Goal: Task Accomplishment & Management: Use online tool/utility

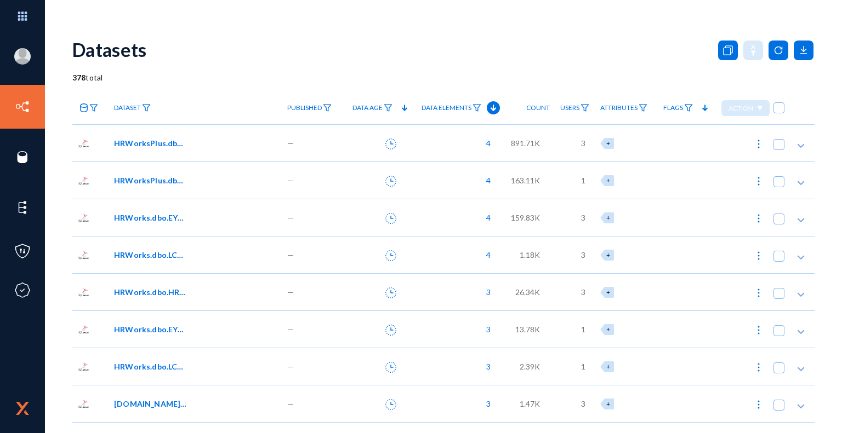
click at [161, 145] on span "HRWorksPlus.dbo.EYS_SendMail" at bounding box center [151, 144] width 74 height 12
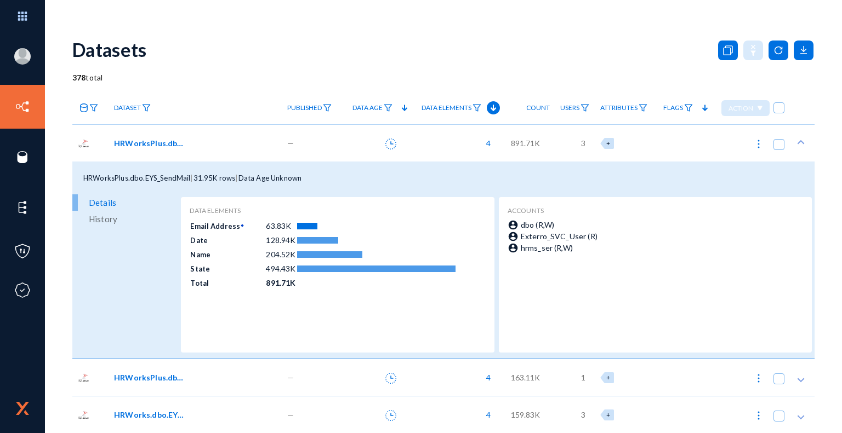
click at [162, 375] on span "HRWorksPlus.dbo.EYS_SendMailArch" at bounding box center [151, 378] width 74 height 12
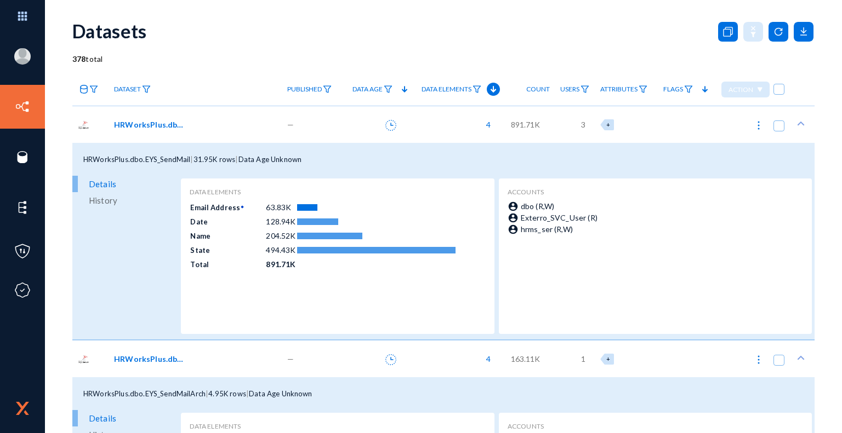
scroll to position [8, 0]
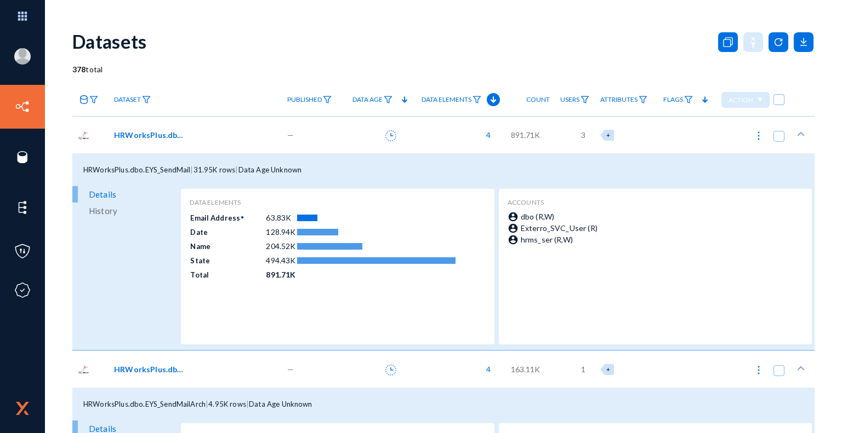
click at [158, 174] on span "HRWorksPlus.dbo.EYS_SendMail" at bounding box center [136, 170] width 107 height 9
click at [154, 135] on span "HRWorksPlus.dbo.EYS_SendMail" at bounding box center [151, 135] width 74 height 12
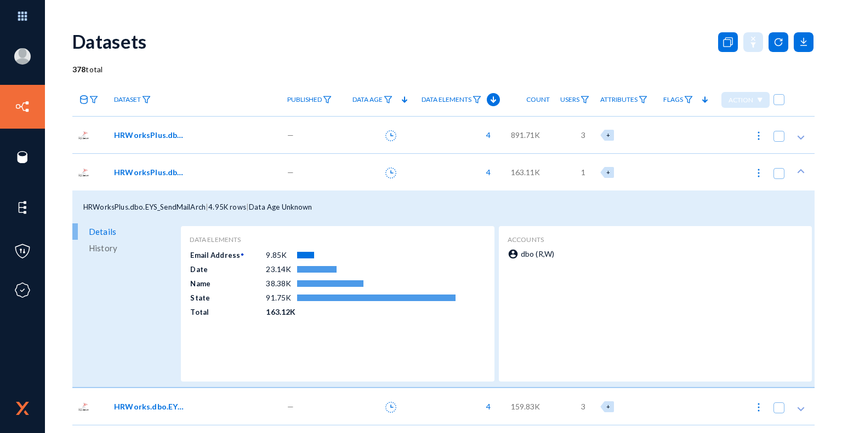
click at [168, 175] on span "HRWorksPlus.dbo.EYS_SendMailArch" at bounding box center [151, 173] width 74 height 12
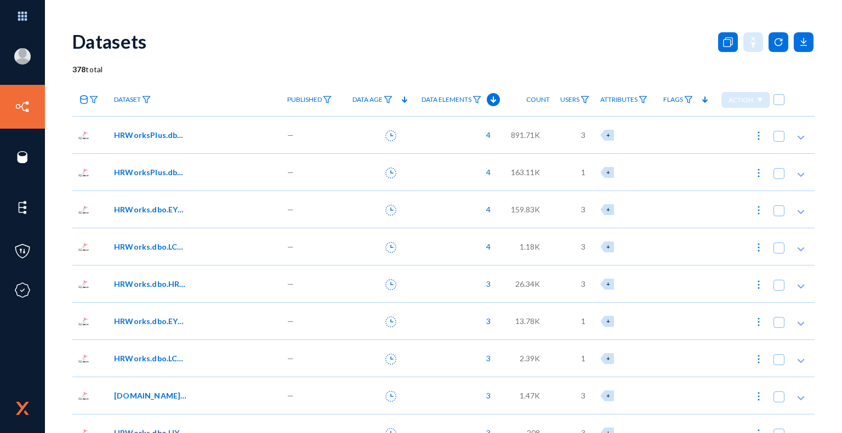
click at [678, 100] on span "Flags" at bounding box center [673, 100] width 20 height 8
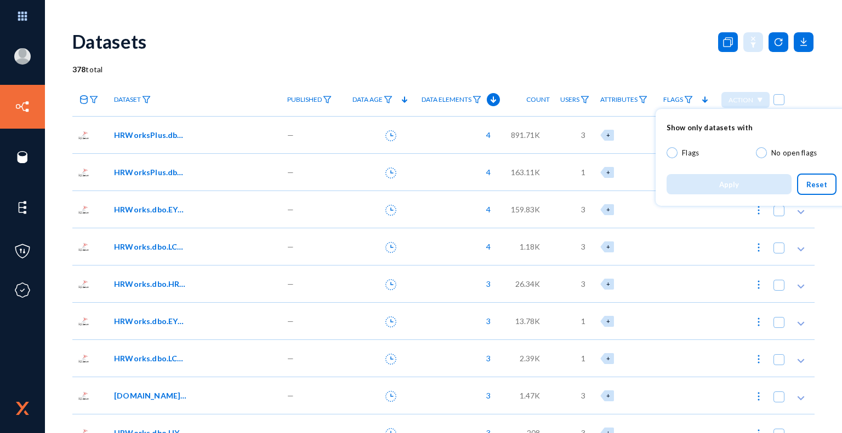
click at [670, 61] on div at bounding box center [421, 216] width 842 height 433
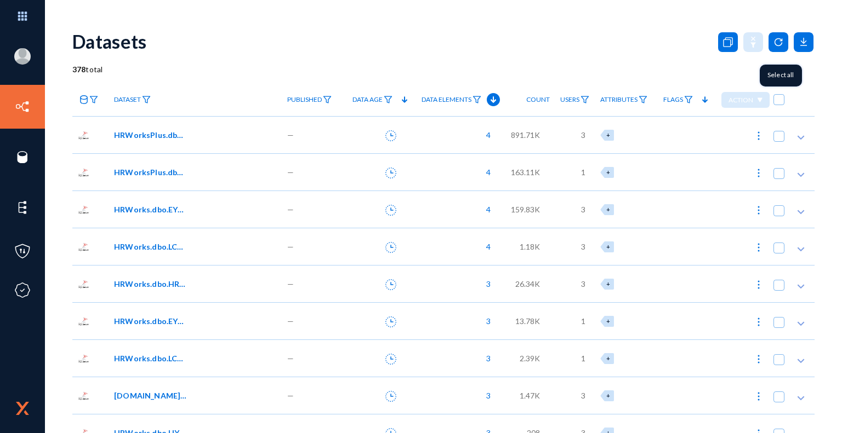
click at [774, 104] on span at bounding box center [778, 99] width 11 height 11
click at [778, 105] on input "checkbox" at bounding box center [778, 105] width 1 height 1
checkbox input "true"
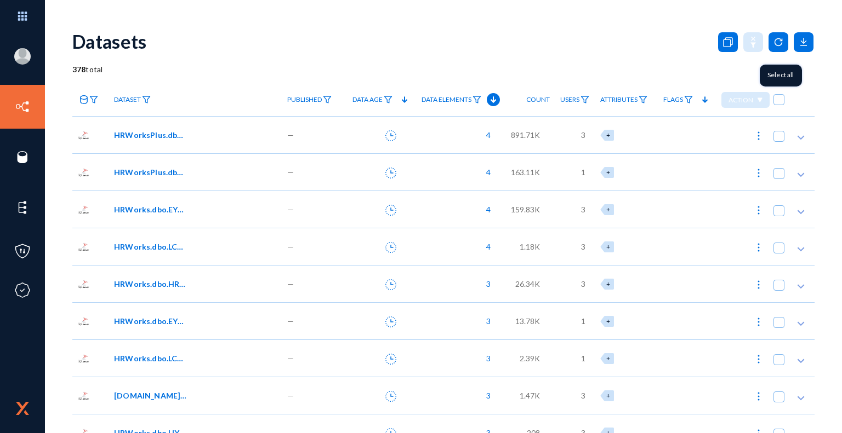
checkbox input "true"
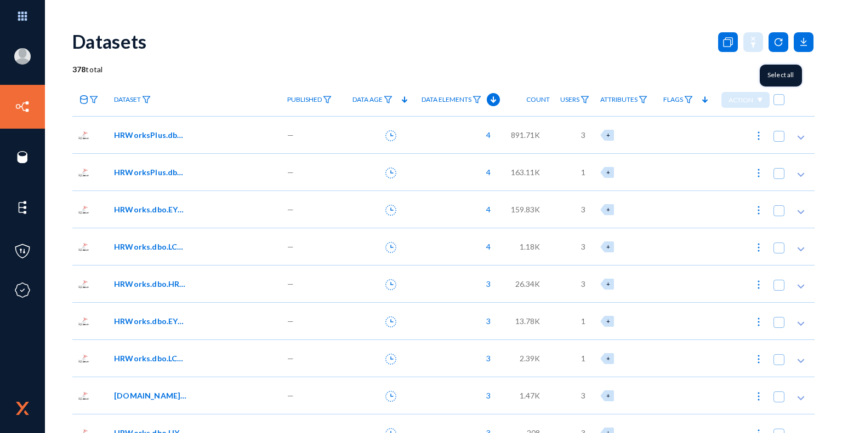
checkbox input "true"
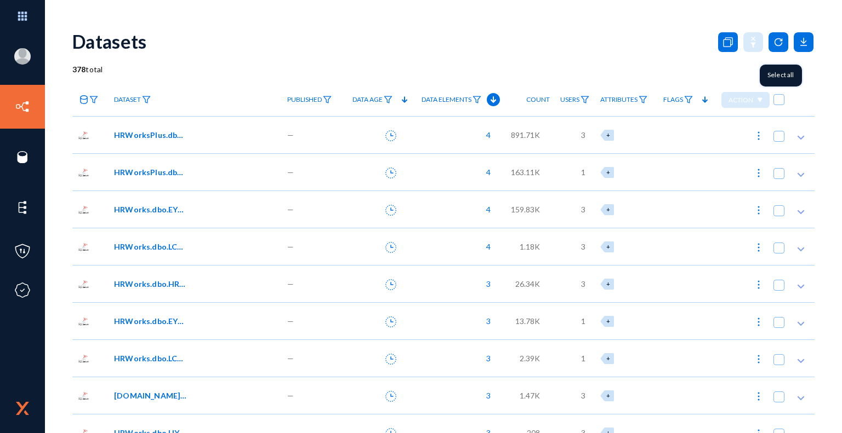
checkbox input "true"
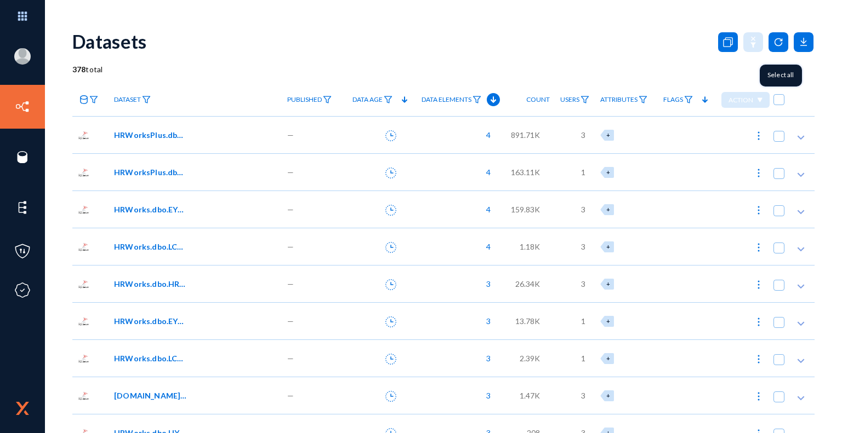
checkbox input "true"
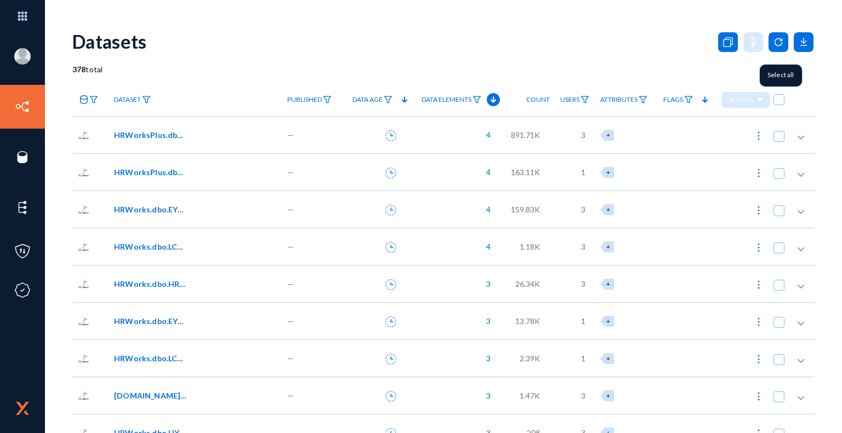
checkbox input "true"
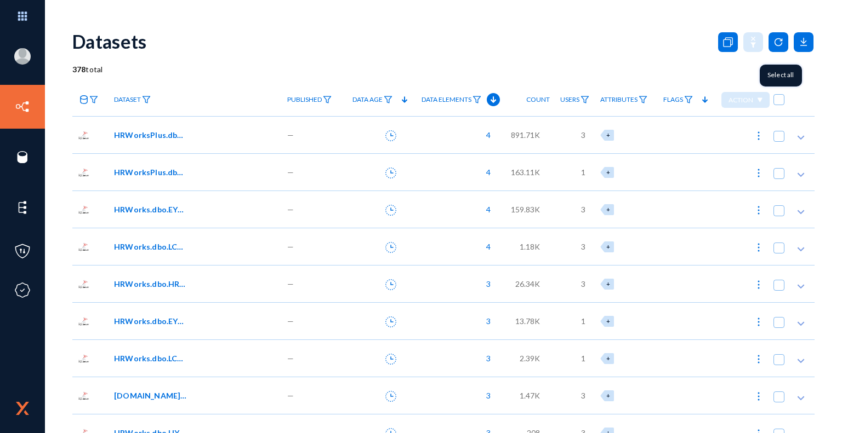
checkbox input "true"
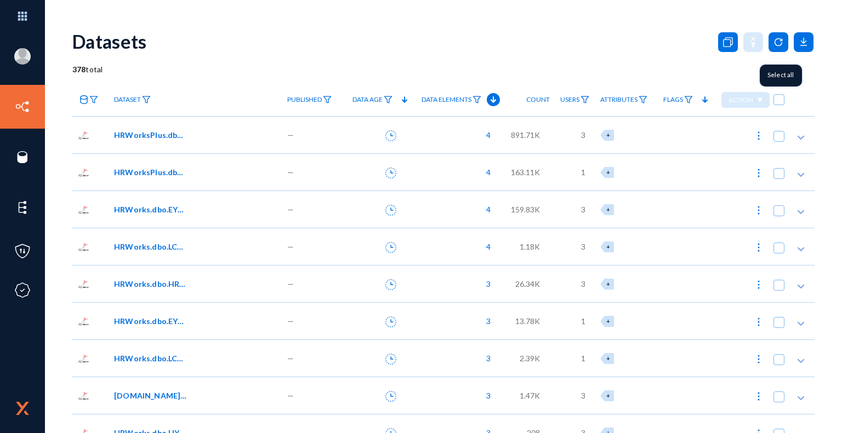
checkbox input "true"
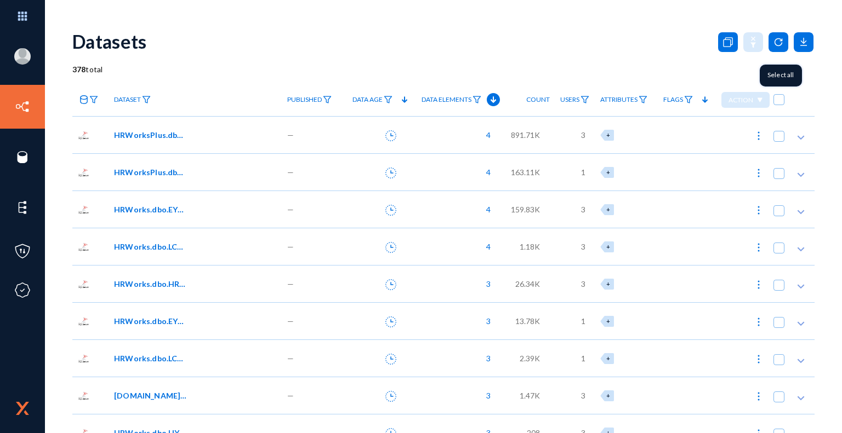
checkbox input "true"
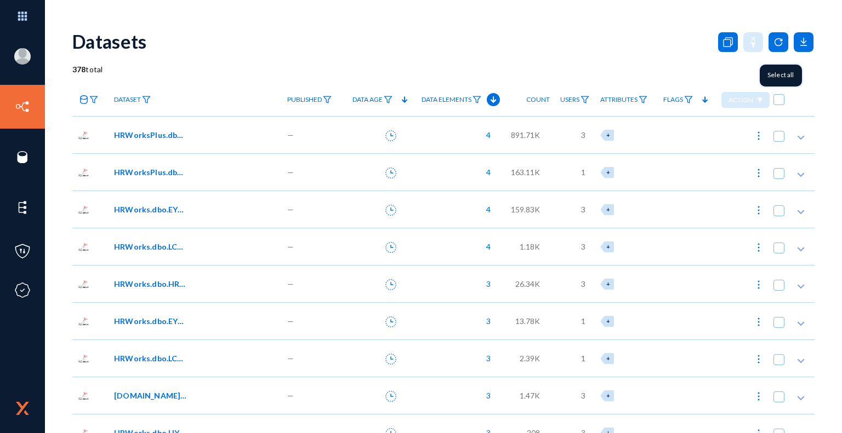
checkbox input "true"
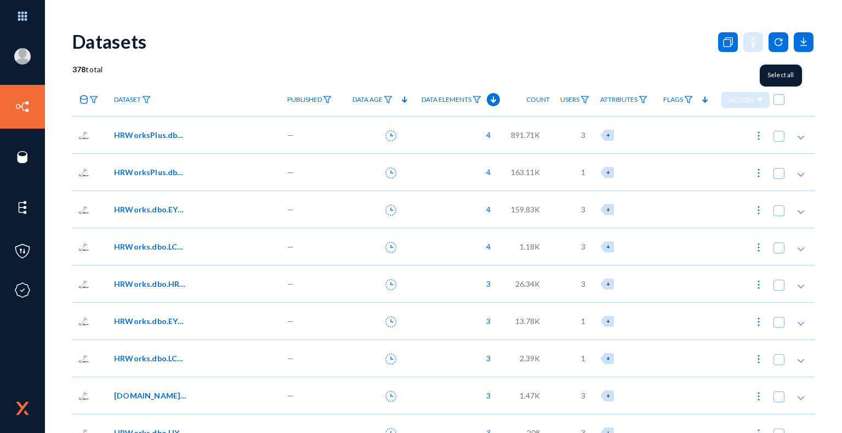
checkbox input "true"
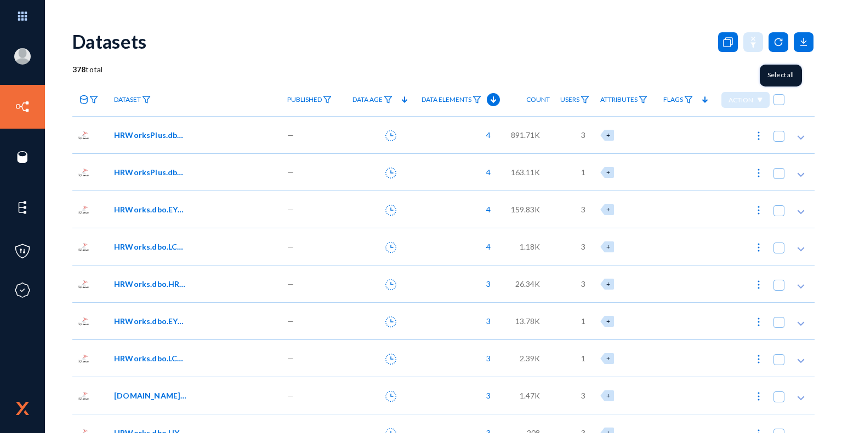
checkbox input "true"
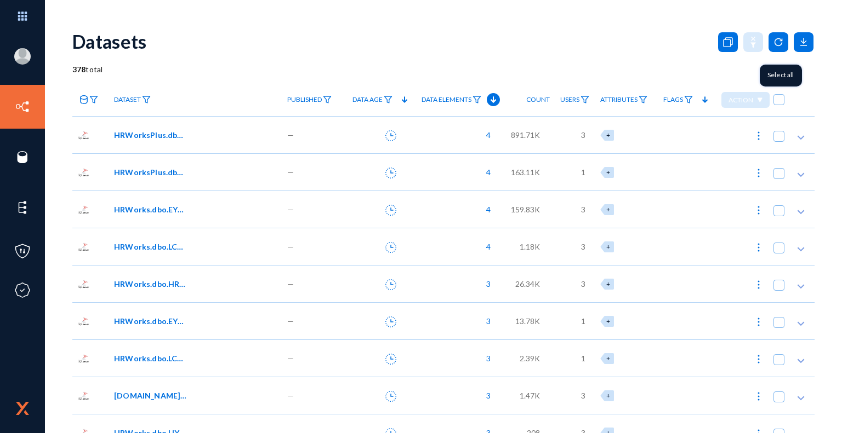
checkbox input "true"
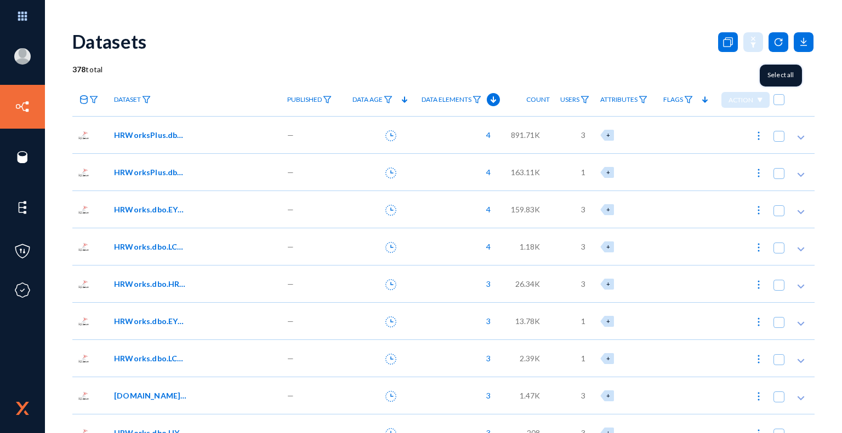
checkbox input "true"
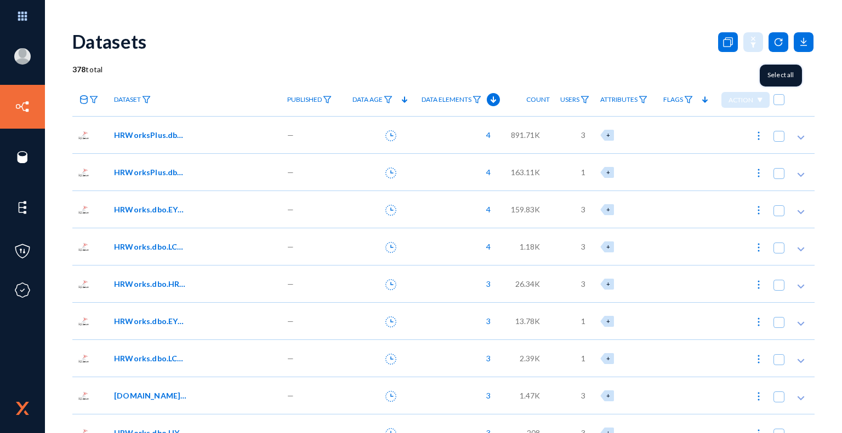
checkbox input "true"
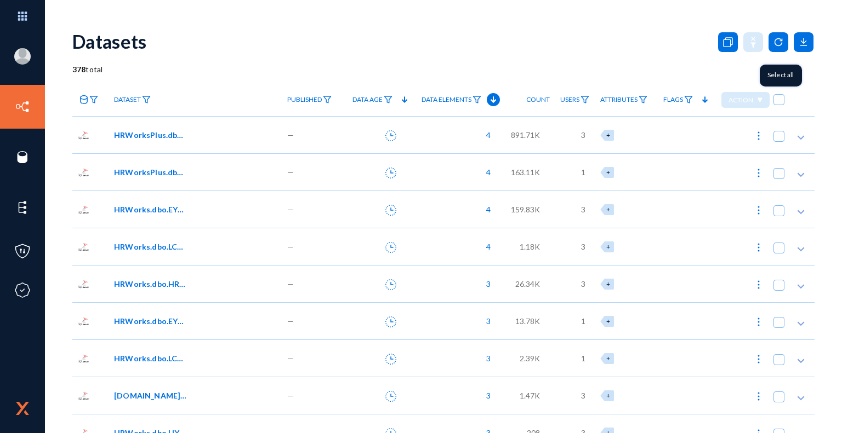
checkbox input "true"
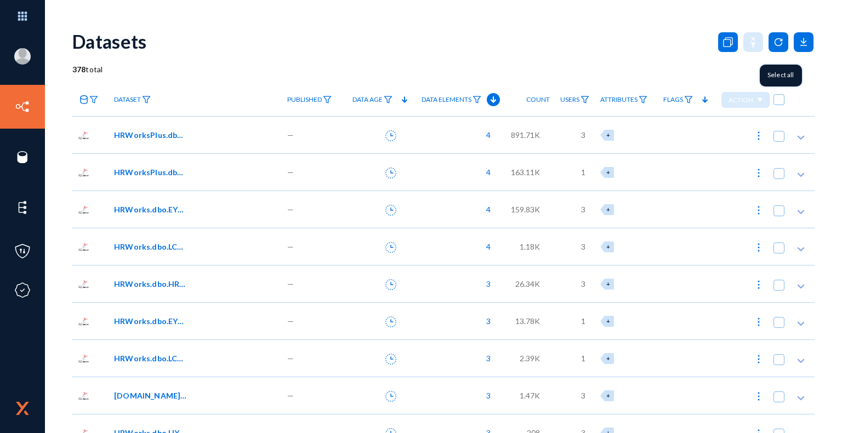
checkbox input "true"
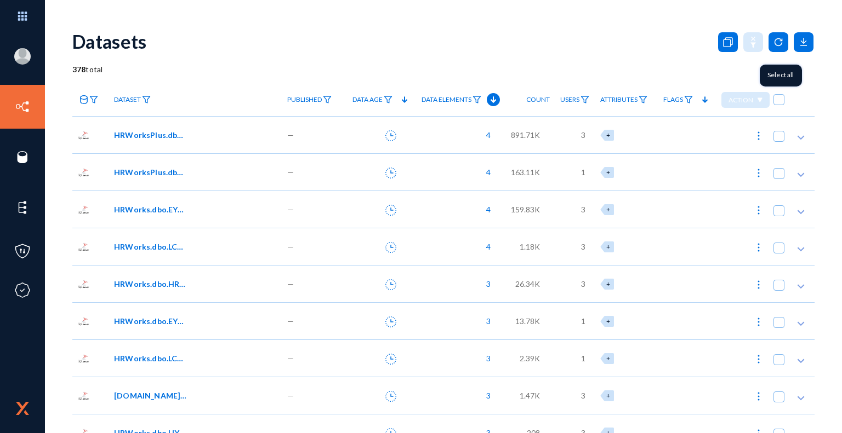
checkbox input "true"
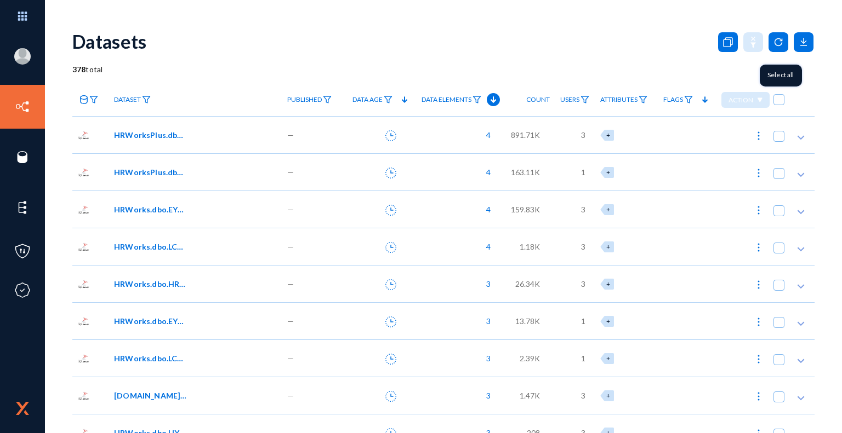
checkbox input "true"
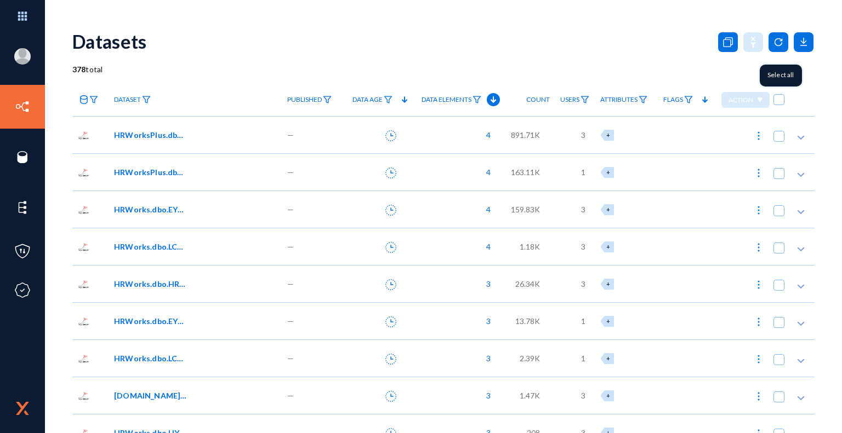
checkbox input "true"
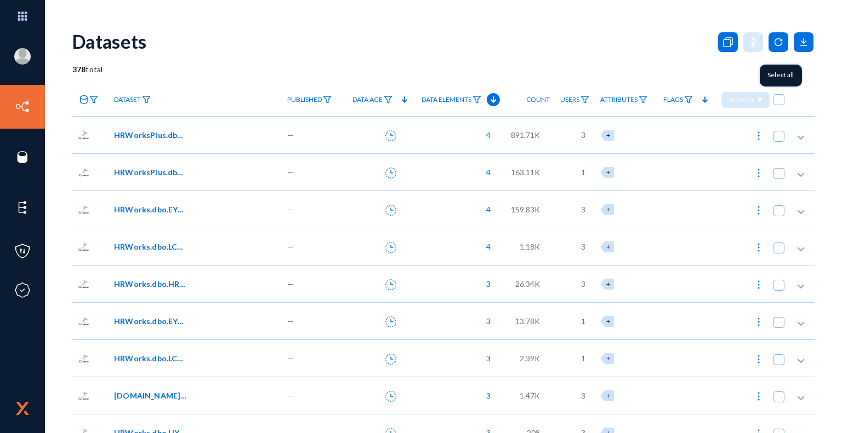
checkbox input "true"
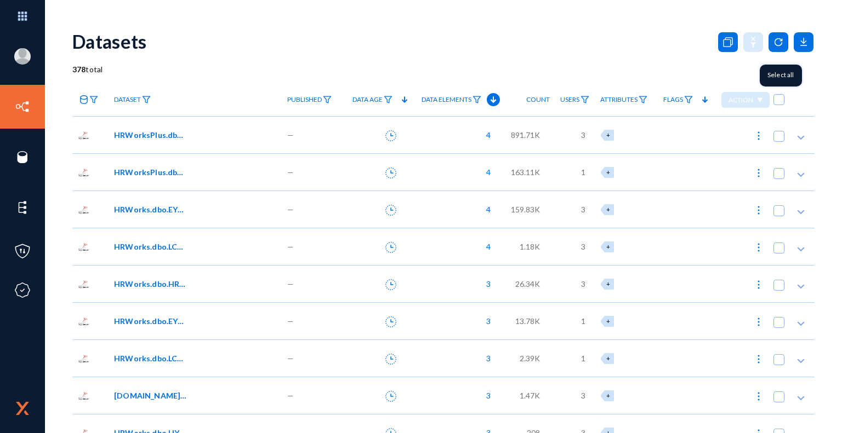
checkbox input "true"
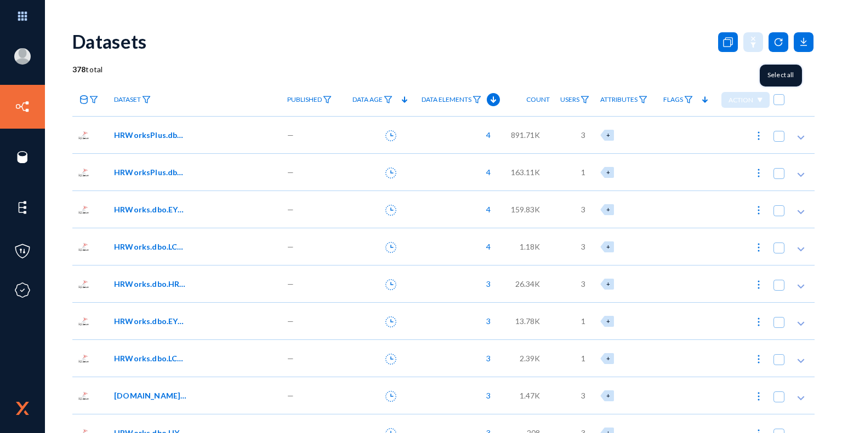
checkbox input "true"
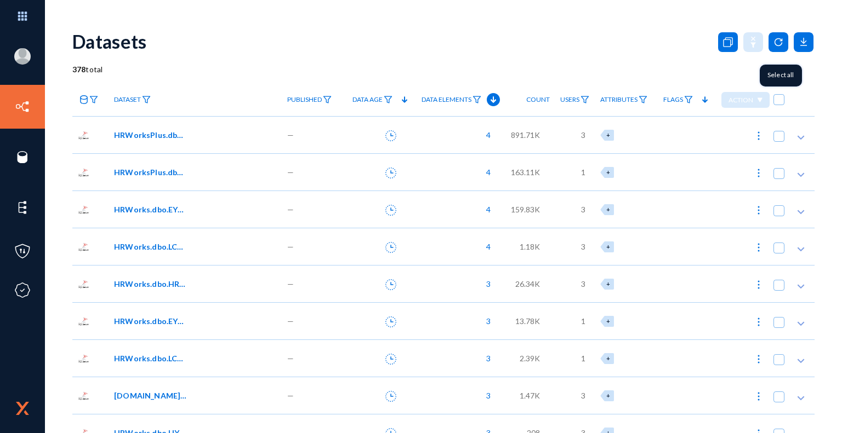
checkbox input "true"
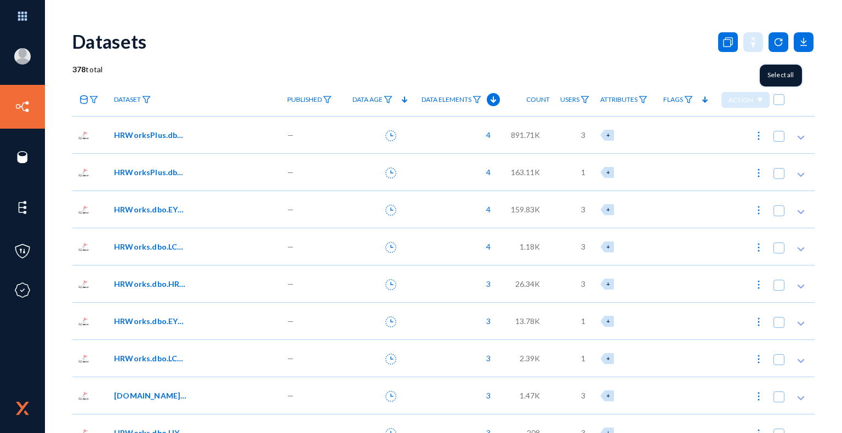
checkbox input "true"
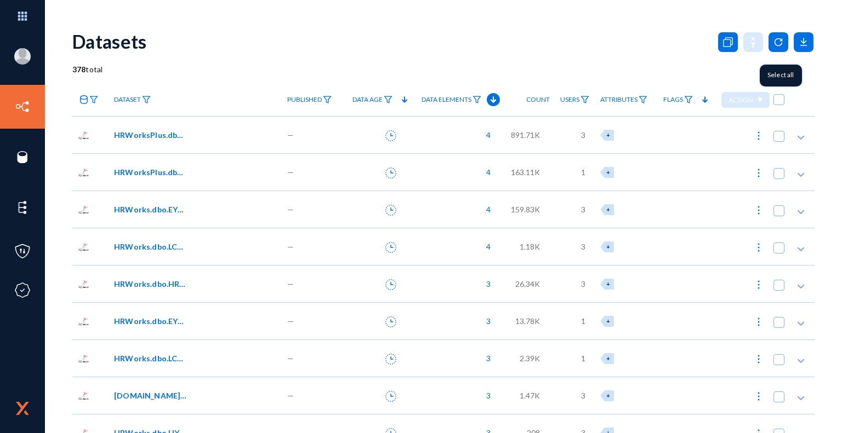
checkbox input "true"
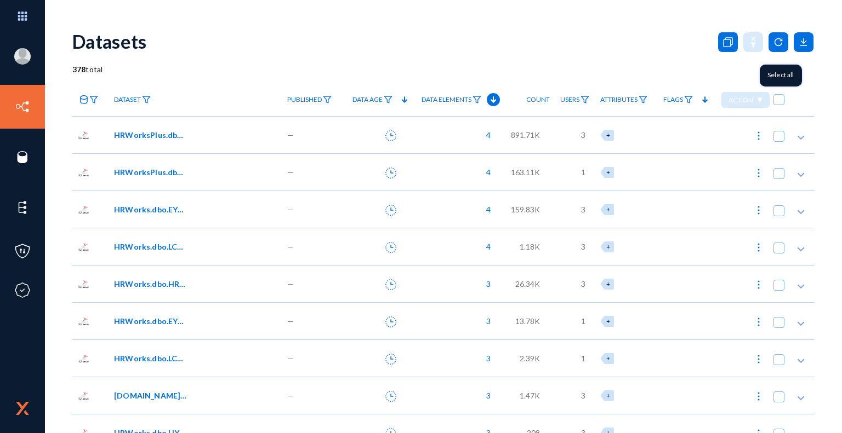
checkbox input "true"
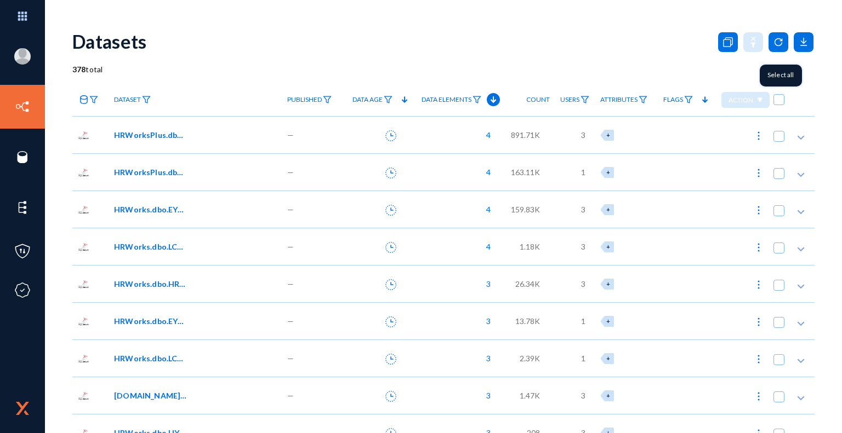
checkbox input "true"
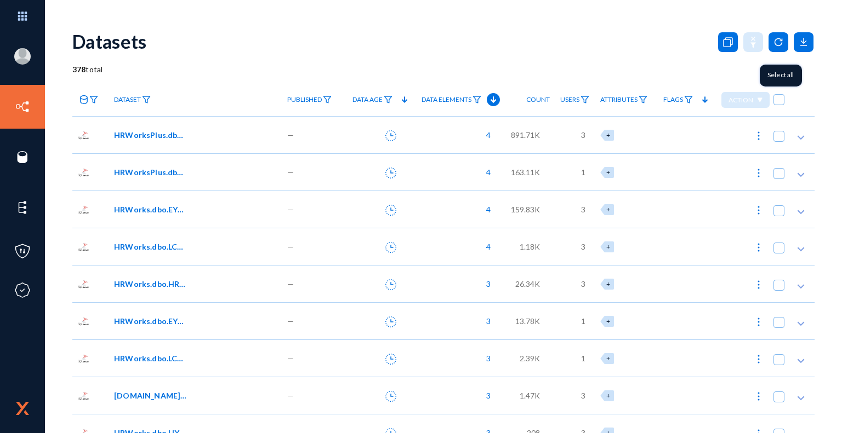
checkbox input "true"
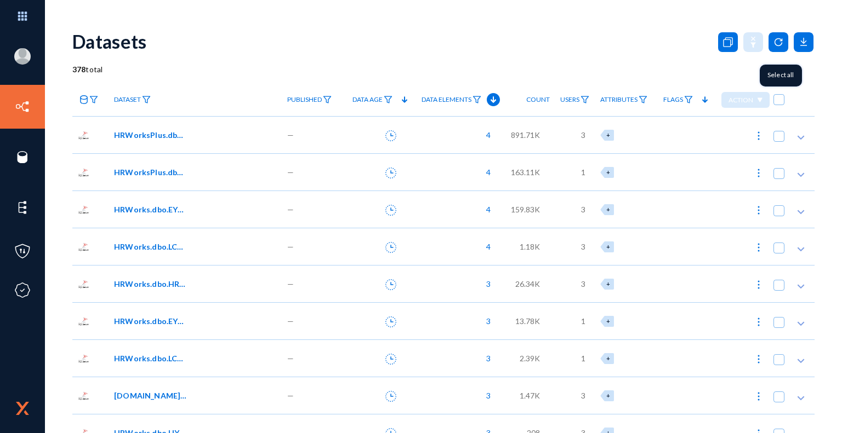
checkbox input "true"
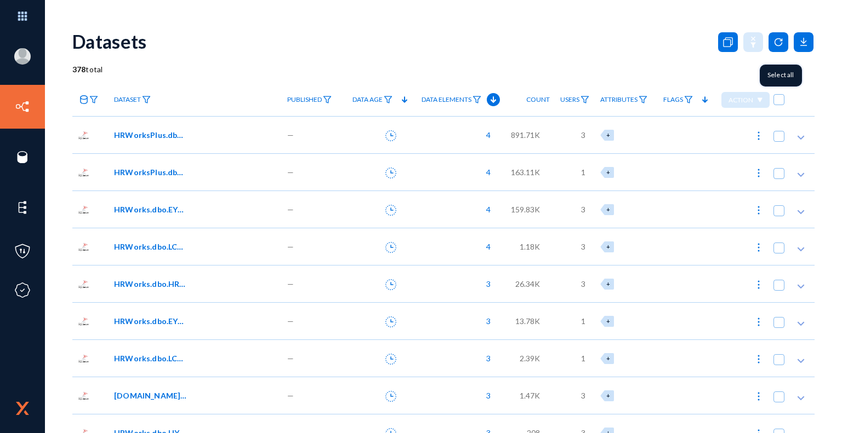
checkbox input "true"
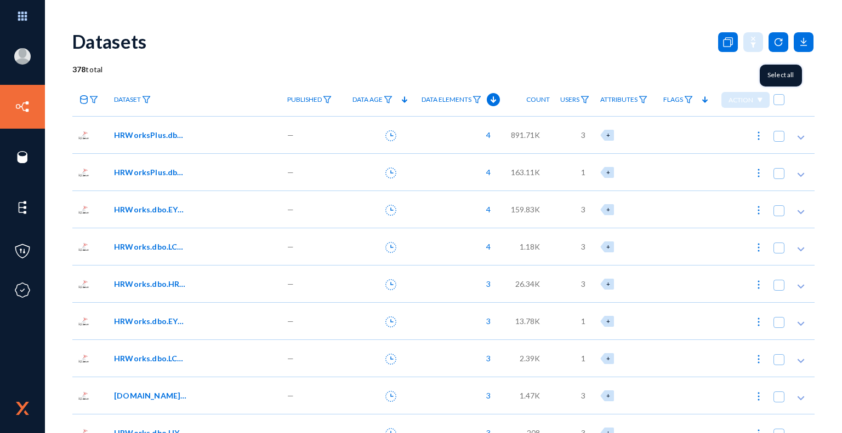
checkbox input "true"
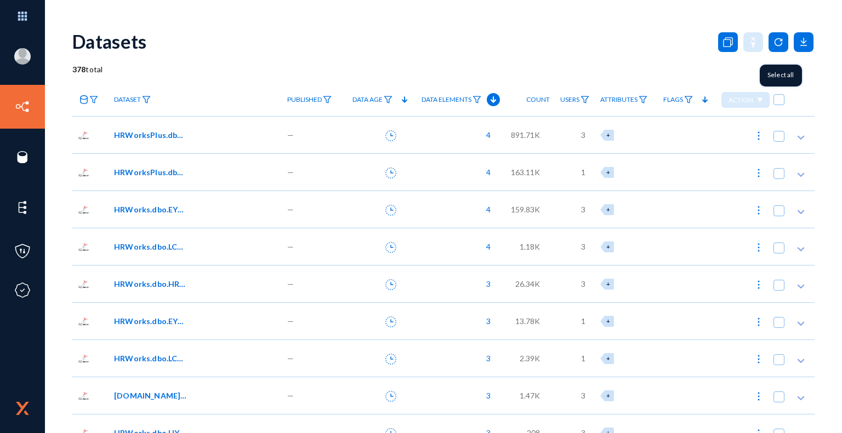
checkbox input "true"
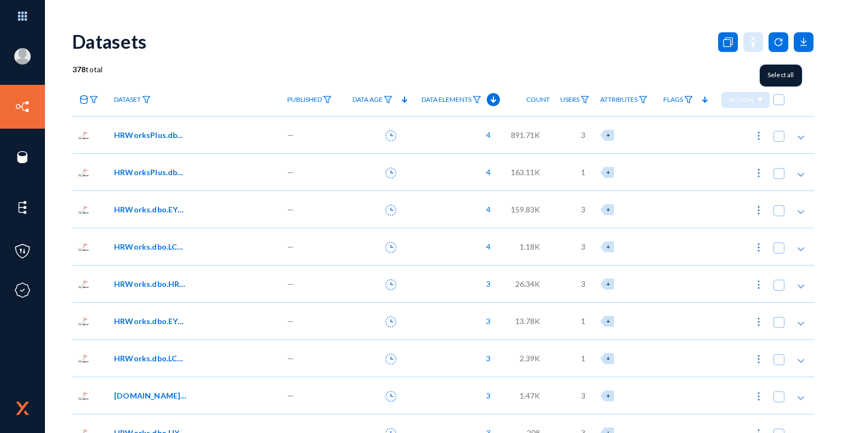
checkbox input "true"
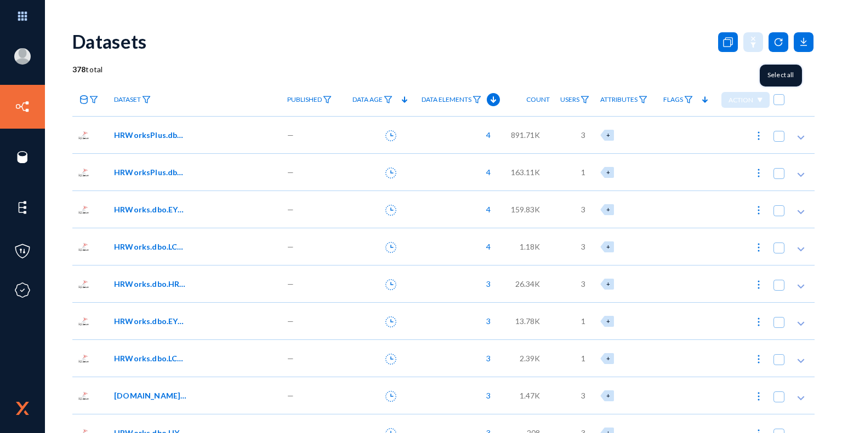
checkbox input "true"
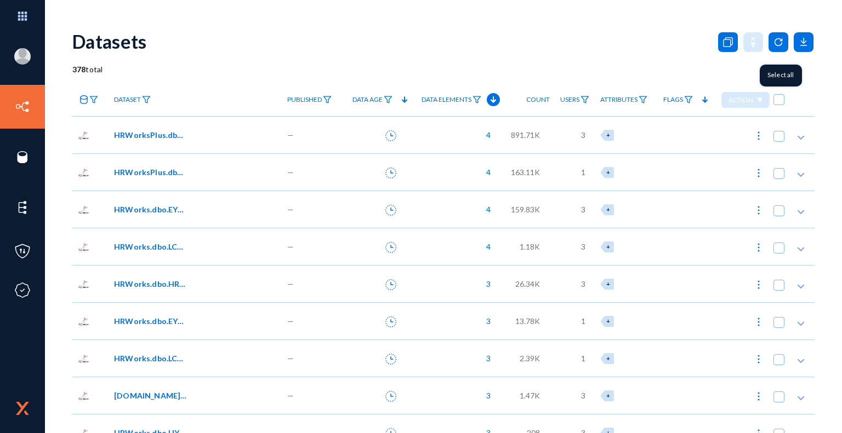
checkbox input "true"
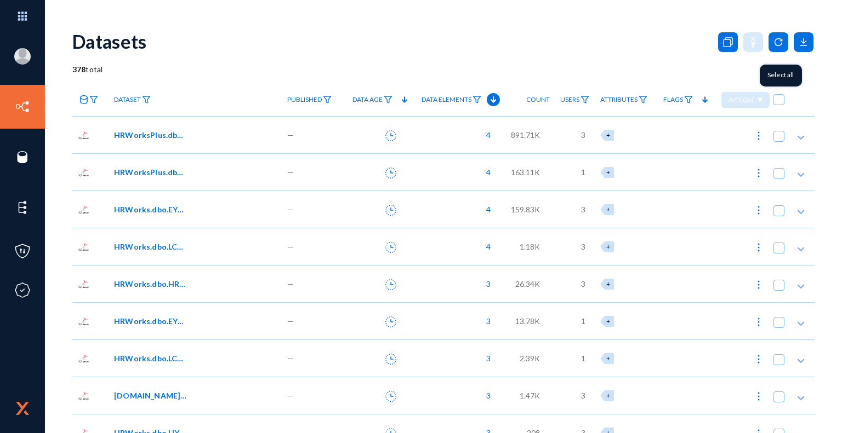
checkbox input "true"
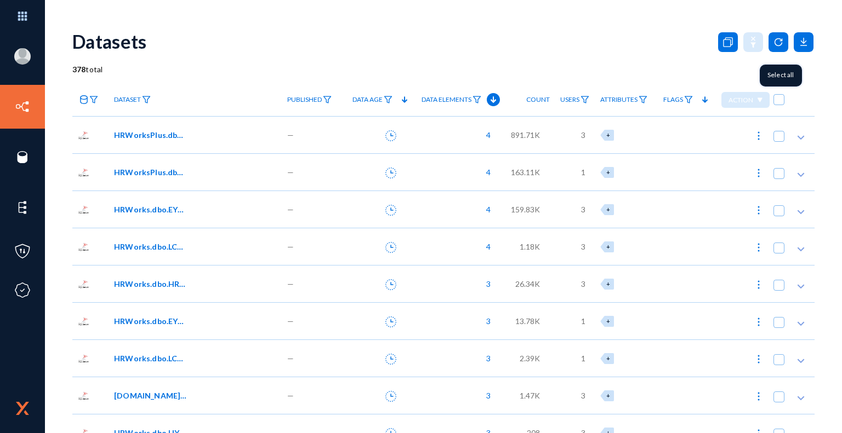
checkbox input "true"
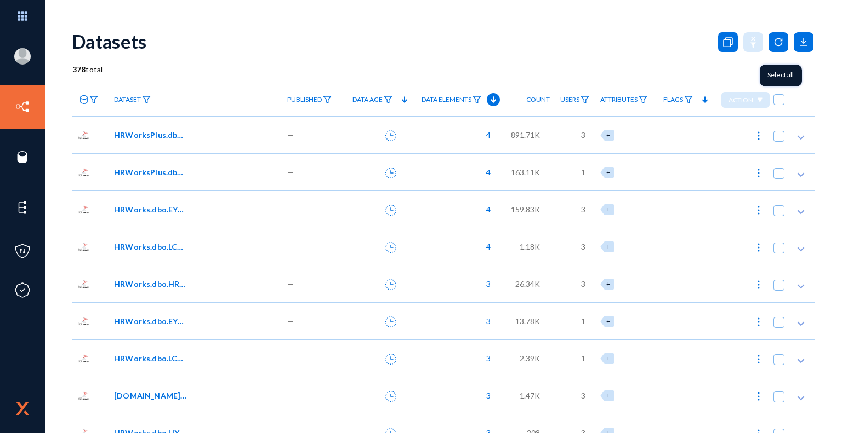
checkbox input "true"
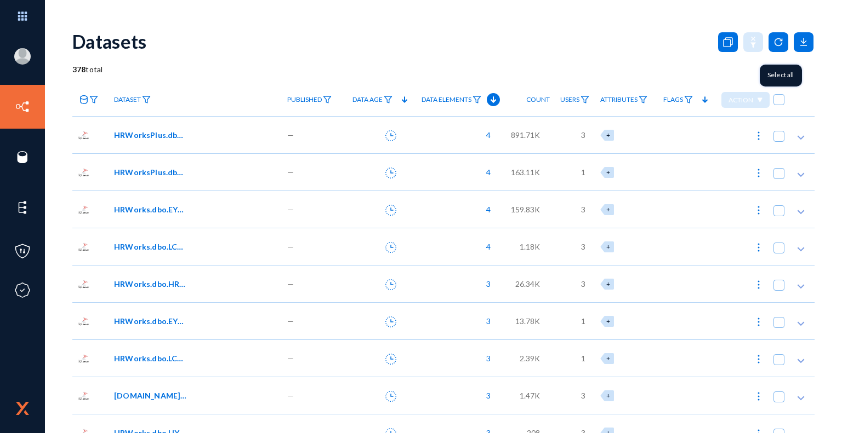
checkbox input "true"
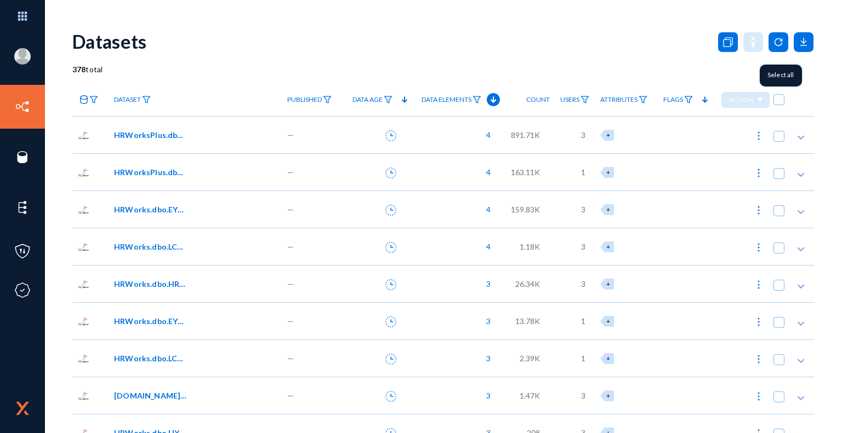
checkbox input "true"
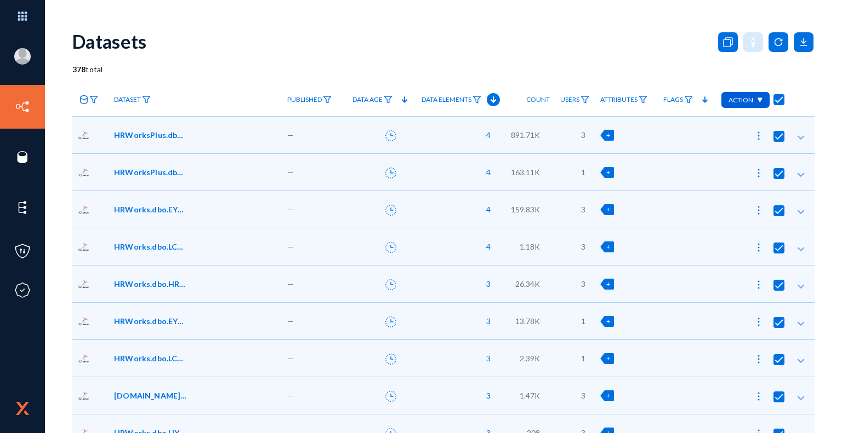
click at [761, 99] on div "Action" at bounding box center [745, 100] width 48 height 16
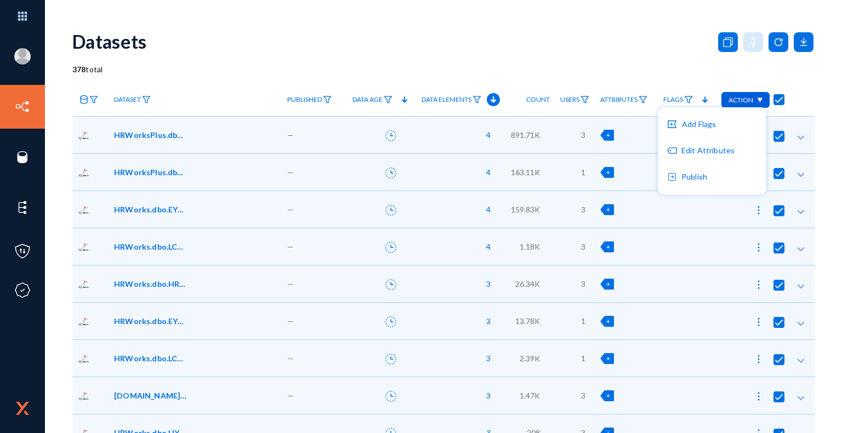
click at [671, 53] on div at bounding box center [421, 216] width 842 height 433
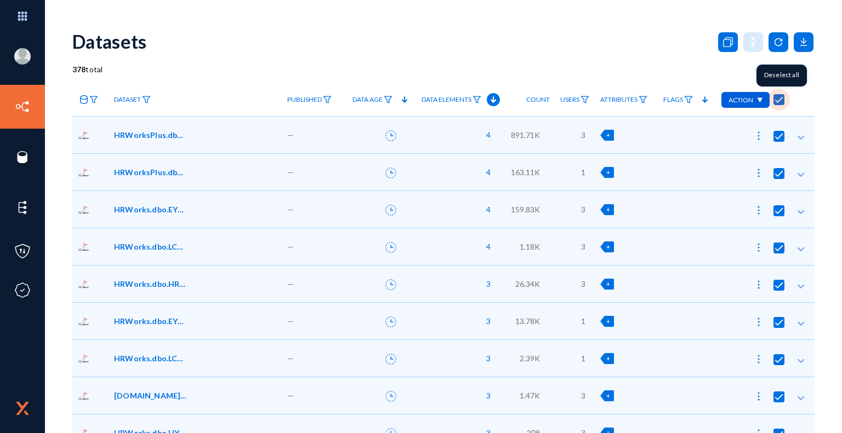
click at [774, 98] on span at bounding box center [778, 99] width 11 height 11
click at [778, 105] on input "checkbox" at bounding box center [778, 105] width 1 height 1
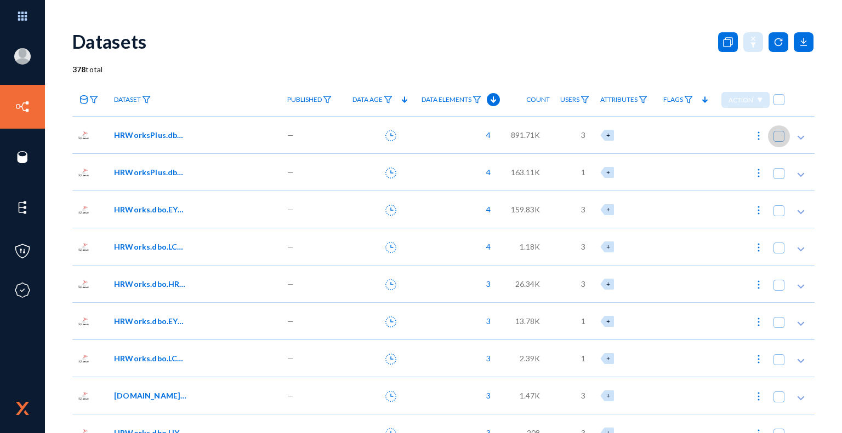
click at [780, 137] on span at bounding box center [778, 136] width 11 height 11
click at [779, 141] on input "checkbox" at bounding box center [778, 141] width 1 height 1
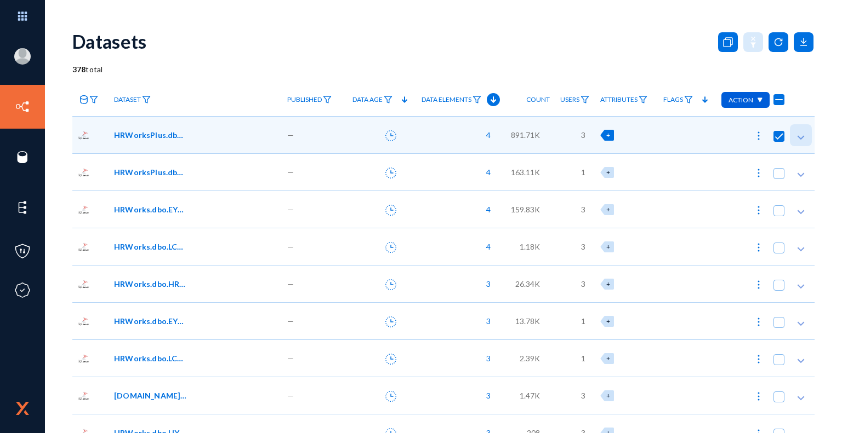
click at [797, 136] on icon at bounding box center [800, 137] width 11 height 11
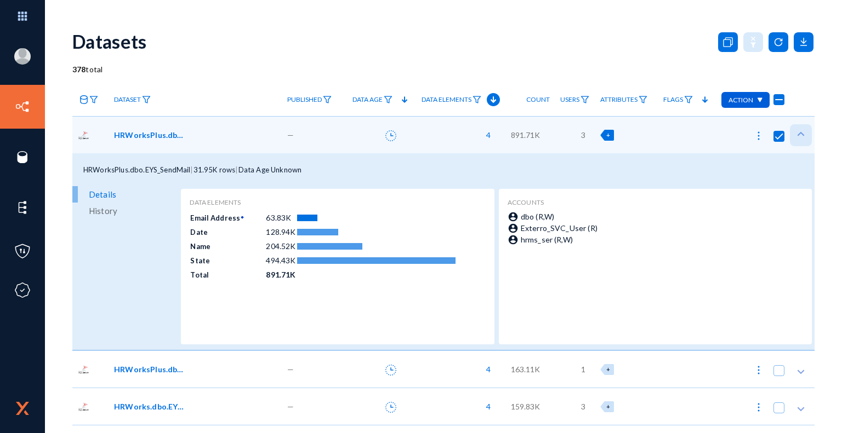
click at [797, 136] on icon at bounding box center [800, 134] width 11 height 11
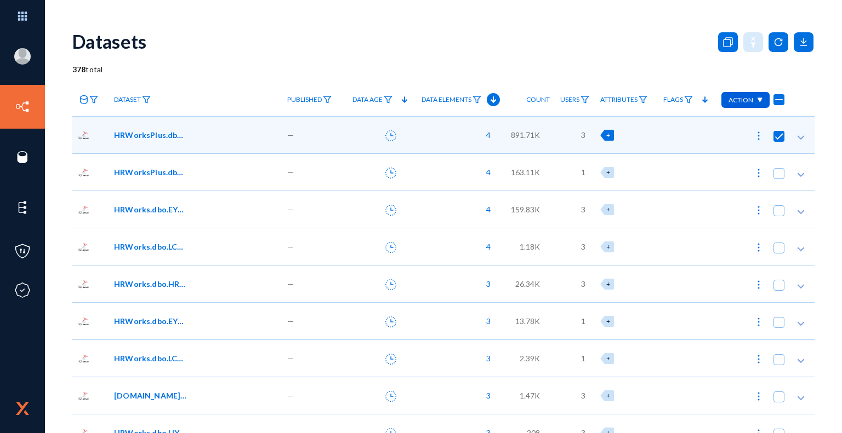
click at [758, 97] on div "Action" at bounding box center [745, 100] width 48 height 16
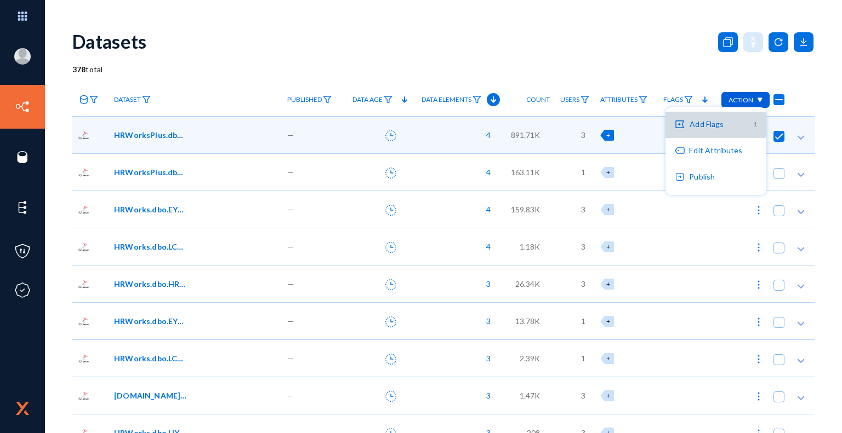
click at [714, 123] on button "Add Flags 1" at bounding box center [715, 125] width 100 height 26
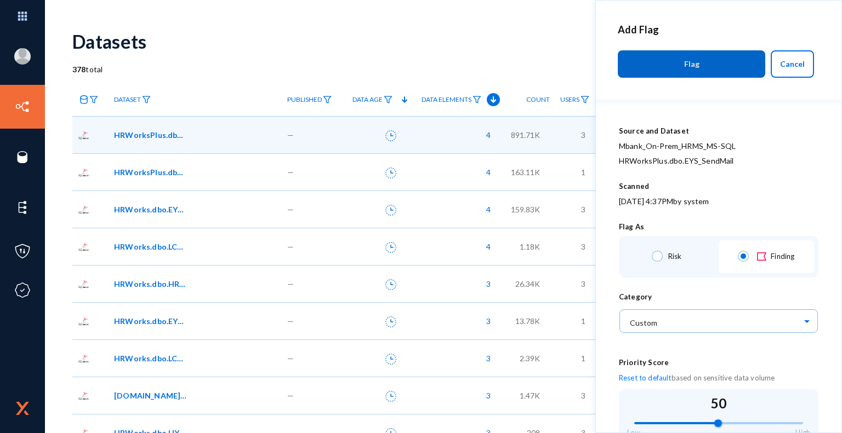
scroll to position [165, 0]
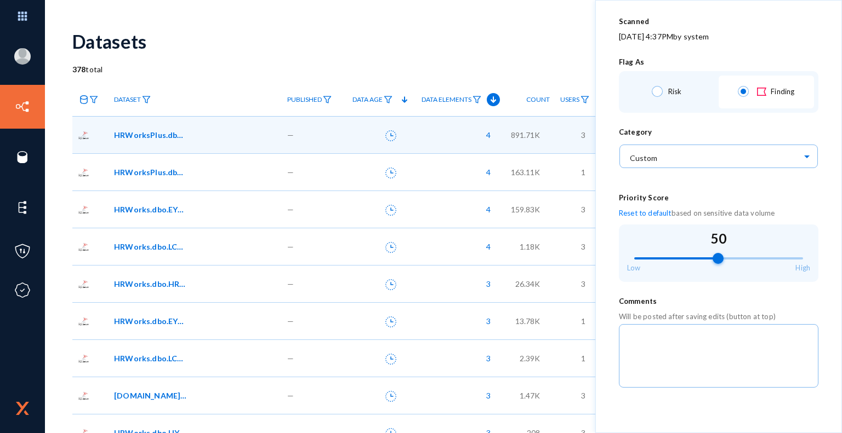
click at [717, 260] on div at bounding box center [717, 258] width 11 height 11
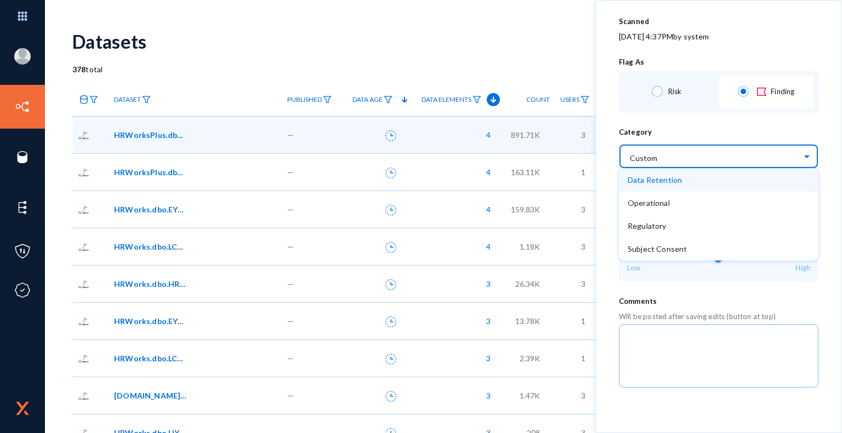
click at [802, 153] on span at bounding box center [808, 156] width 13 height 8
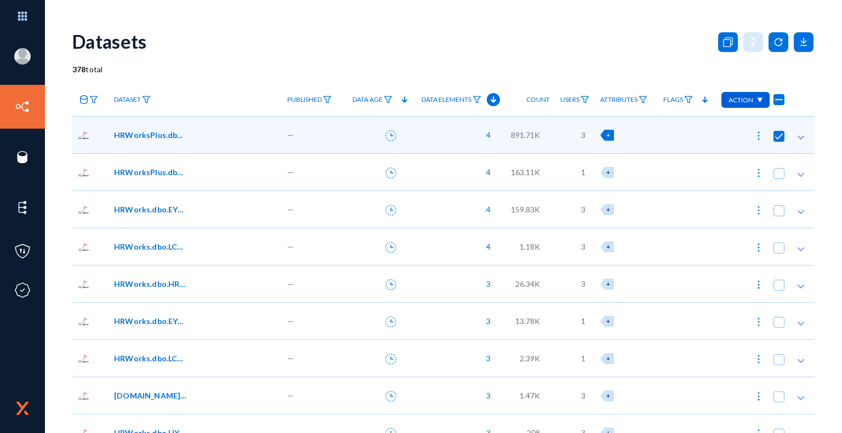
scroll to position [0, 0]
click at [542, 28] on div "Datasets" at bounding box center [443, 41] width 742 height 44
click at [687, 98] on img at bounding box center [688, 100] width 9 height 8
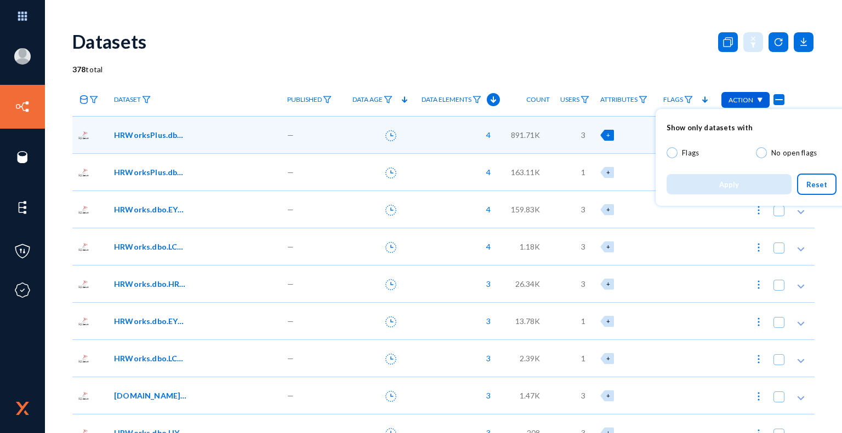
click at [671, 158] on mat-radio-button "Flags" at bounding box center [706, 154] width 81 height 15
click at [764, 155] on span at bounding box center [761, 152] width 11 height 11
click at [764, 155] on input "No open flags" at bounding box center [761, 152] width 11 height 11
click at [733, 189] on button "Apply" at bounding box center [728, 184] width 125 height 20
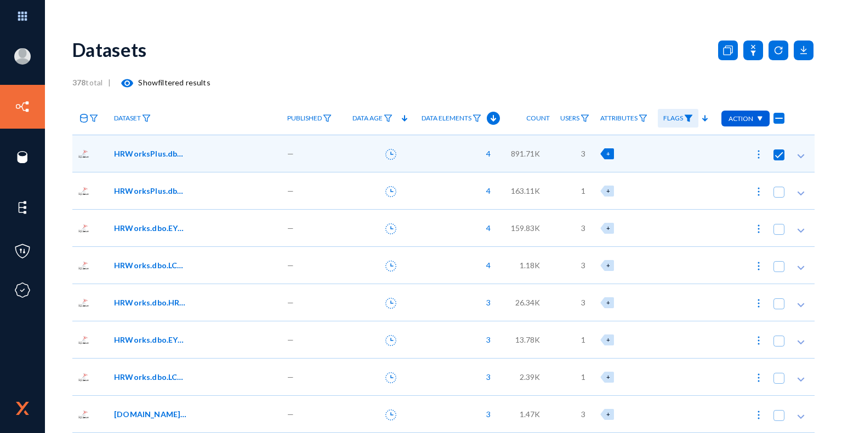
click at [684, 116] on img at bounding box center [688, 119] width 9 height 8
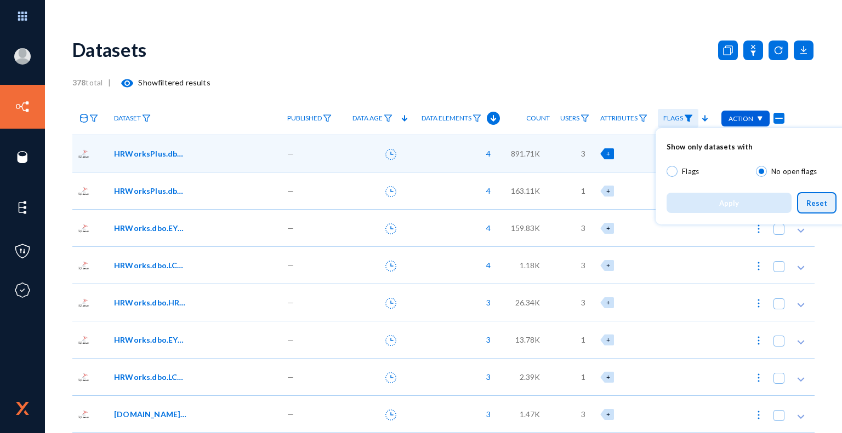
click at [827, 209] on button "Reset" at bounding box center [816, 202] width 39 height 21
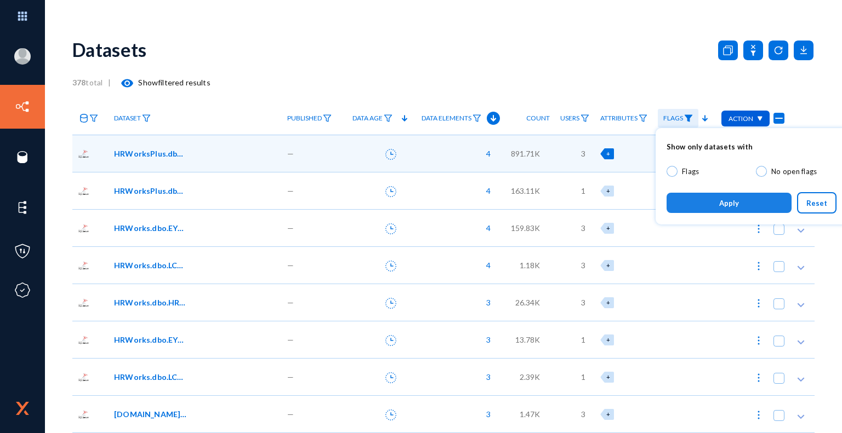
click at [745, 202] on button "Apply" at bounding box center [728, 203] width 125 height 20
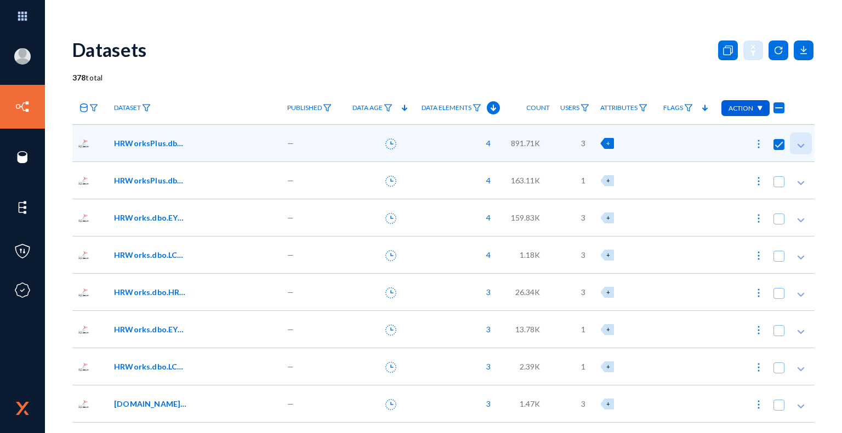
click at [797, 147] on polygon at bounding box center [800, 146] width 7 height 4
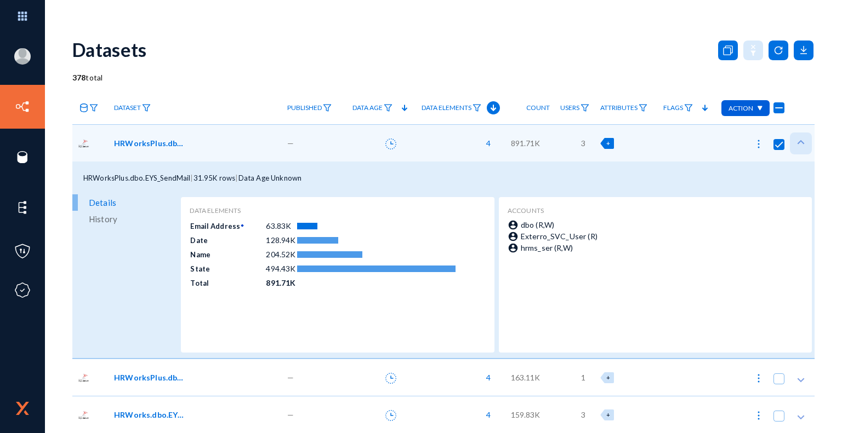
click at [797, 147] on icon at bounding box center [800, 142] width 11 height 11
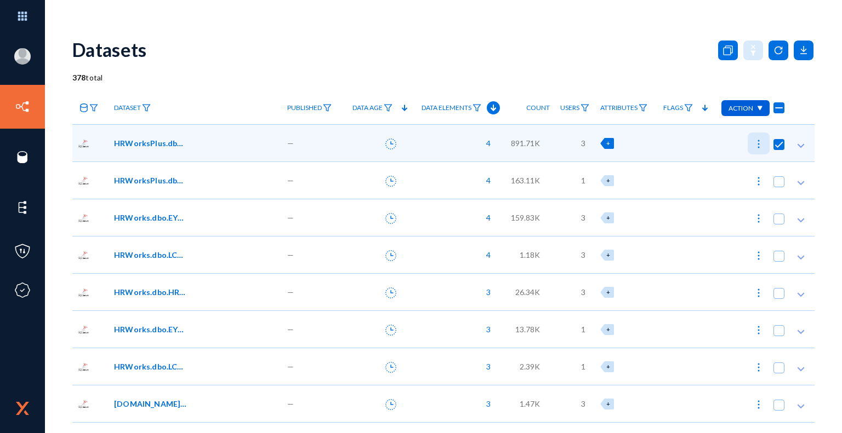
click at [756, 144] on img at bounding box center [758, 144] width 11 height 11
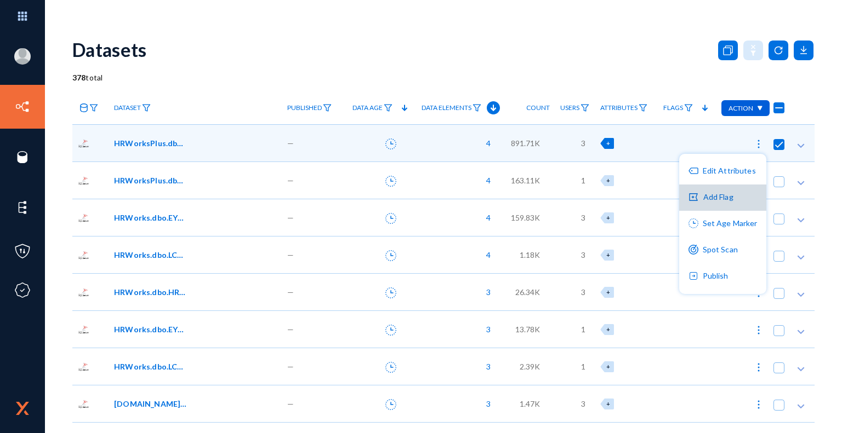
click at [729, 201] on button "Add Flag" at bounding box center [722, 198] width 87 height 26
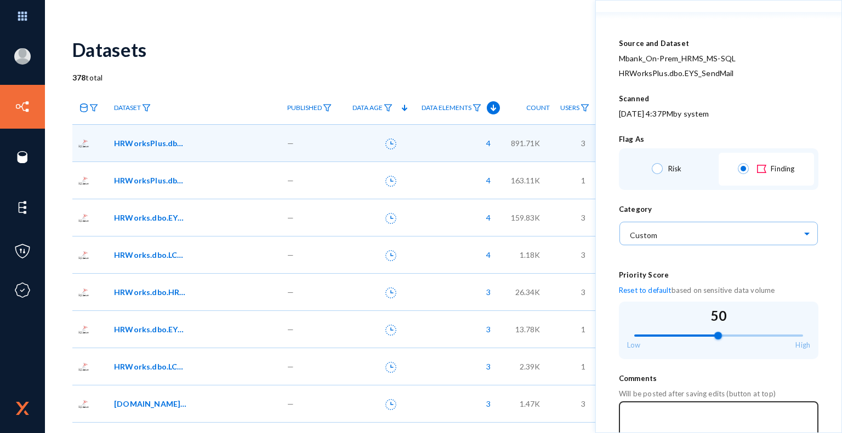
scroll to position [75, 0]
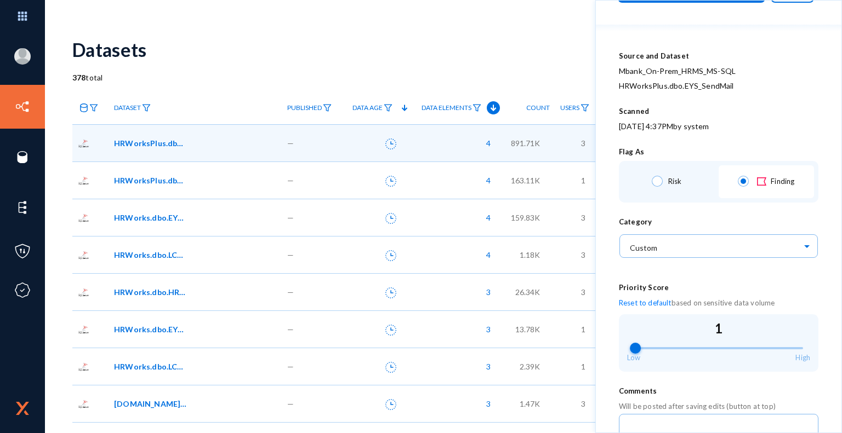
click at [636, 348] on div "1" at bounding box center [718, 347] width 169 height 1
click at [714, 349] on div "48" at bounding box center [718, 347] width 169 height 1
click at [722, 347] on div "53" at bounding box center [718, 347] width 169 height 1
click at [794, 346] on mat-slider "96" at bounding box center [719, 348] width 178 height 26
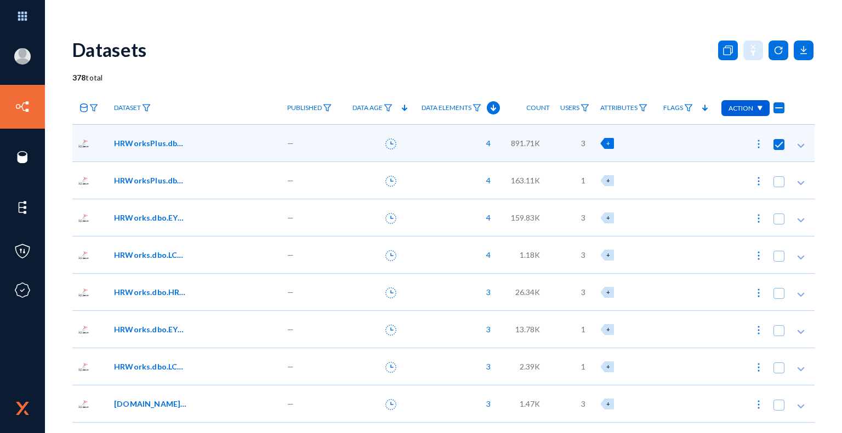
scroll to position [0, 0]
click at [545, 78] on div "378 total" at bounding box center [443, 78] width 742 height 12
click at [524, 60] on div "Datasets" at bounding box center [443, 49] width 742 height 44
